Goal: Navigation & Orientation: Find specific page/section

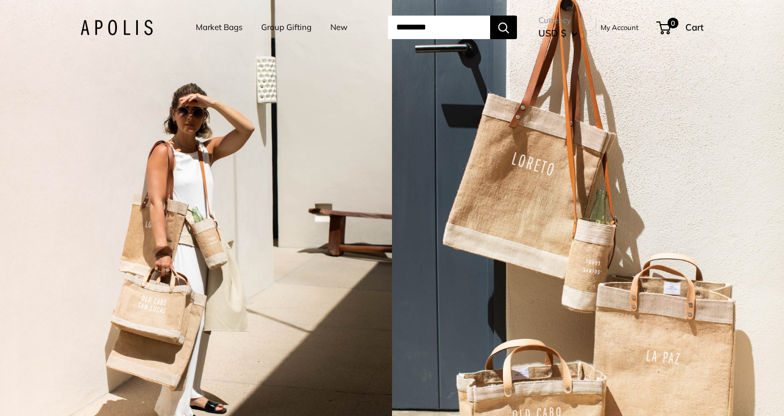
click at [214, 26] on link "Market Bags" at bounding box center [219, 27] width 47 height 15
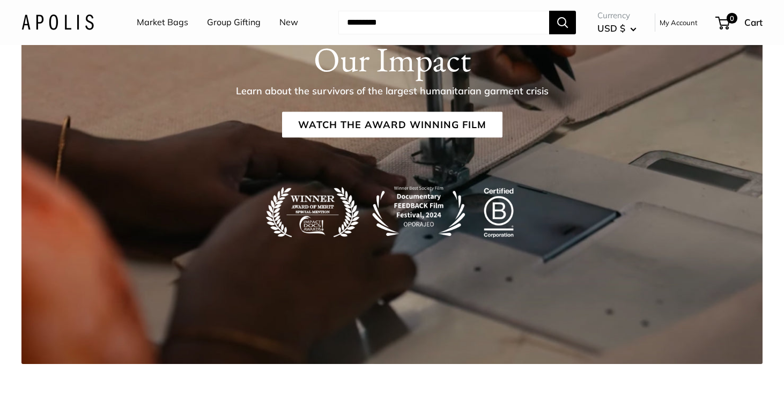
scroll to position [1770, 0]
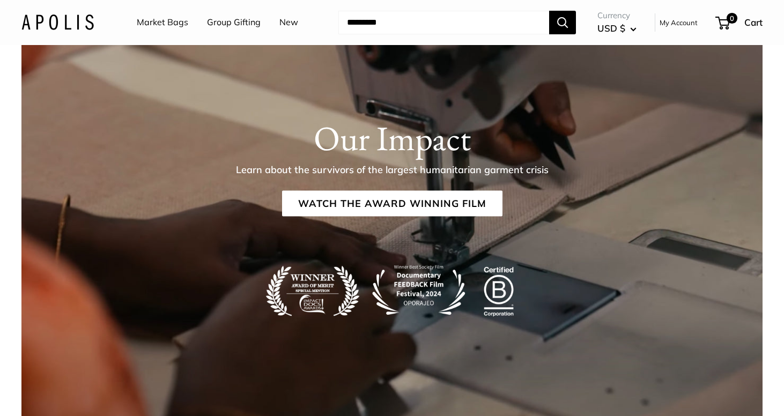
click at [183, 23] on link "Market Bags" at bounding box center [162, 22] width 51 height 16
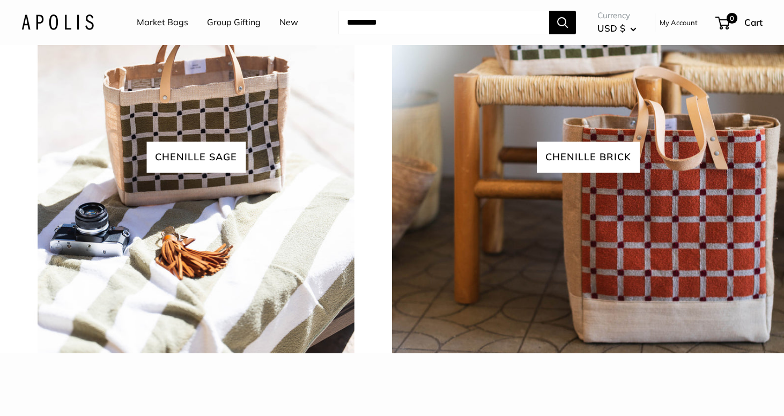
scroll to position [2644, 0]
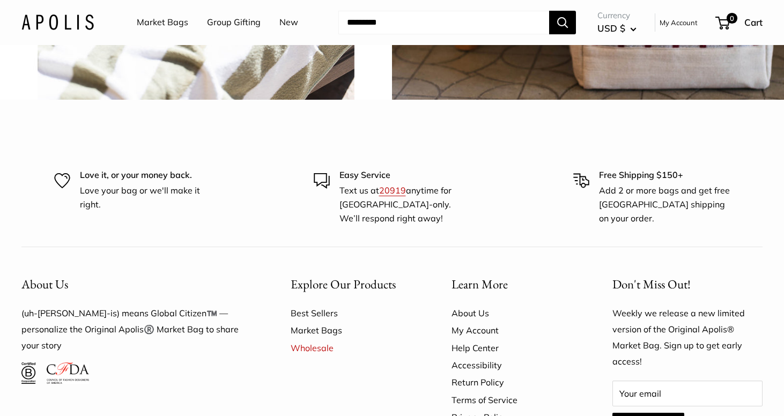
click at [73, 25] on img at bounding box center [57, 22] width 72 height 16
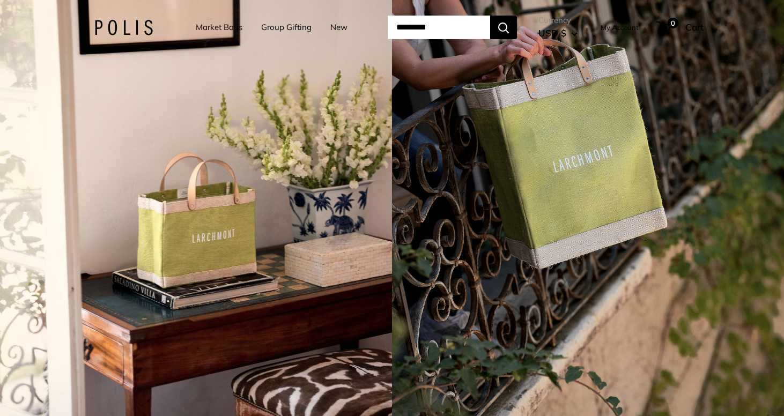
click at [119, 32] on img at bounding box center [116, 28] width 72 height 16
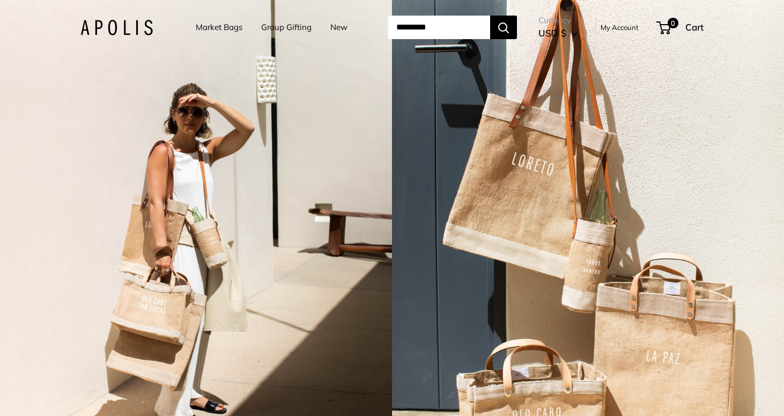
click at [80, 34] on img at bounding box center [116, 28] width 72 height 16
click at [224, 30] on link "Market Bags" at bounding box center [219, 27] width 47 height 15
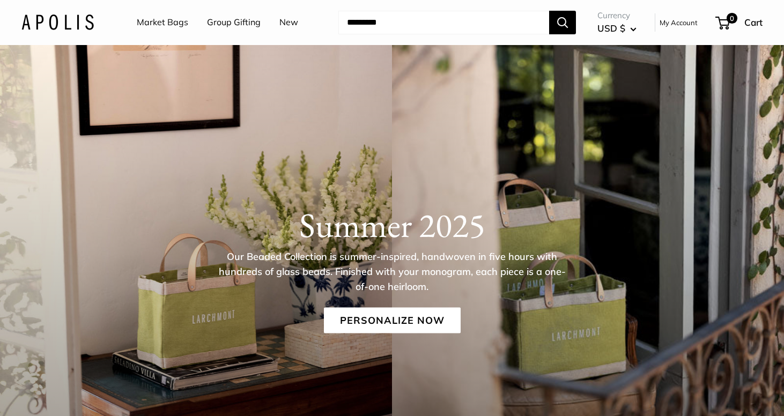
click at [290, 20] on link "New" at bounding box center [288, 22] width 19 height 16
